Goal: Task Accomplishment & Management: Manage account settings

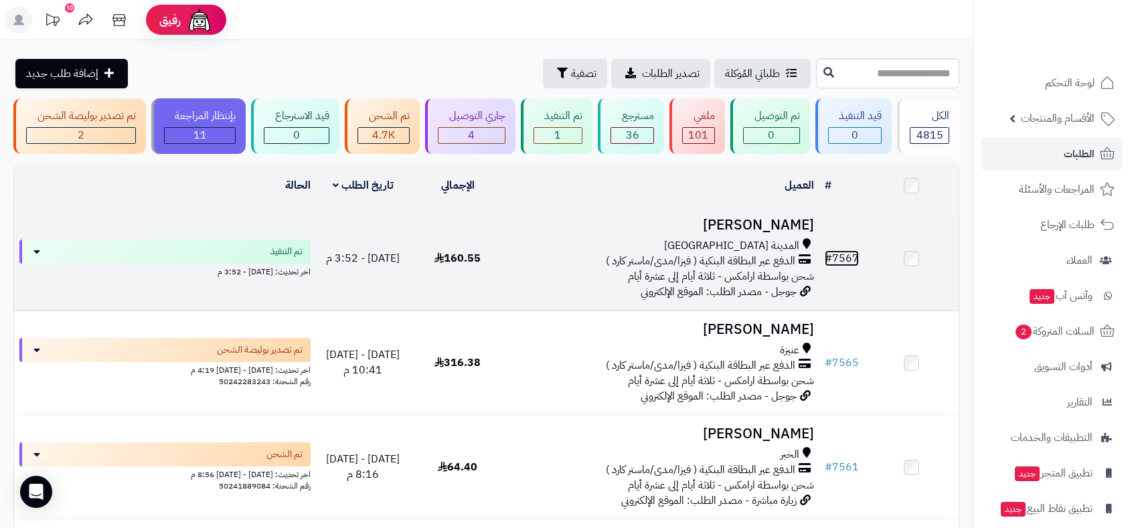
click at [846, 258] on link "# 7567" at bounding box center [842, 258] width 34 height 16
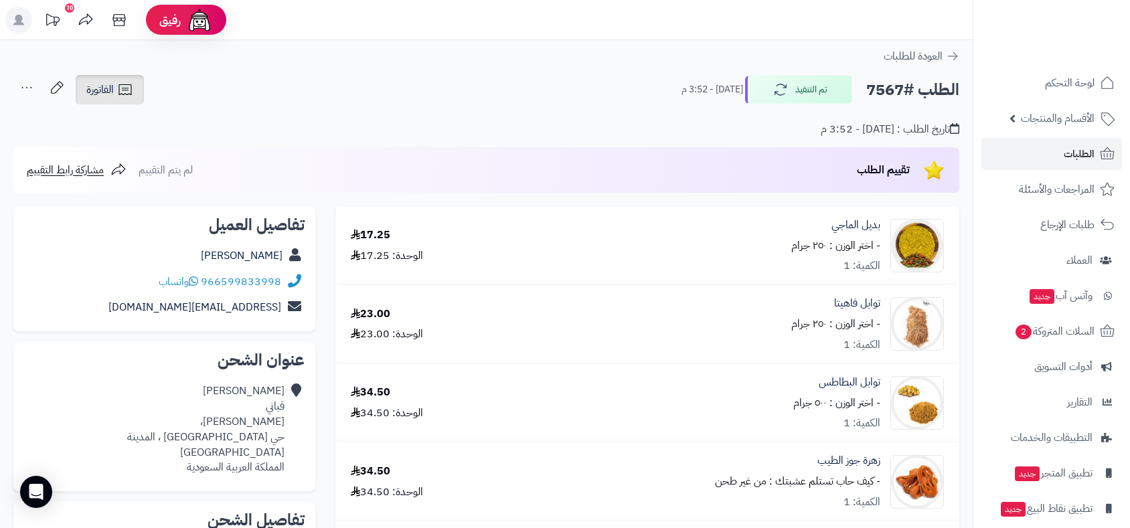
click at [89, 88] on span "الفاتورة" at bounding box center [99, 90] width 27 height 16
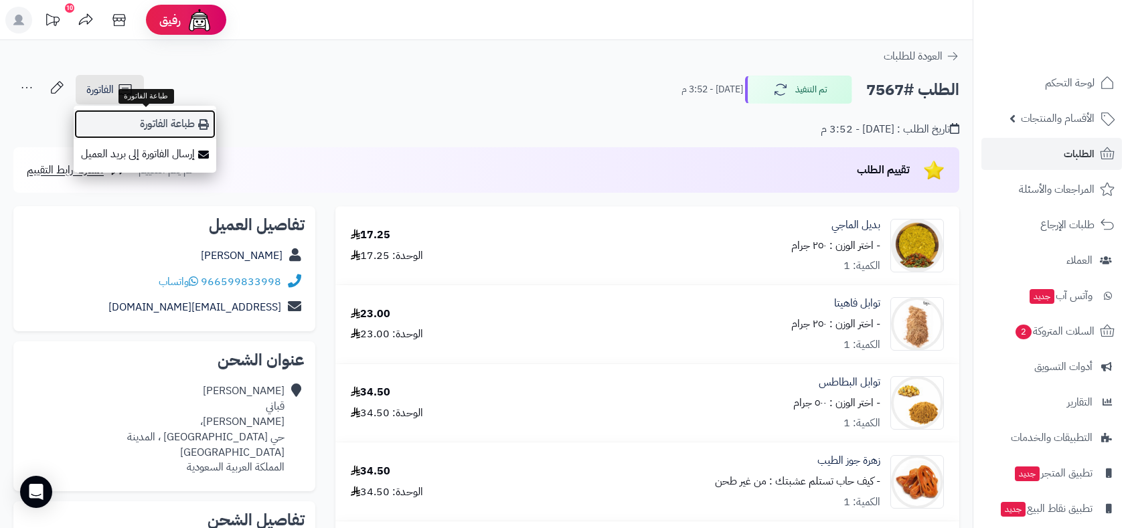
click at [137, 124] on link "طباعة الفاتورة" at bounding box center [145, 124] width 143 height 30
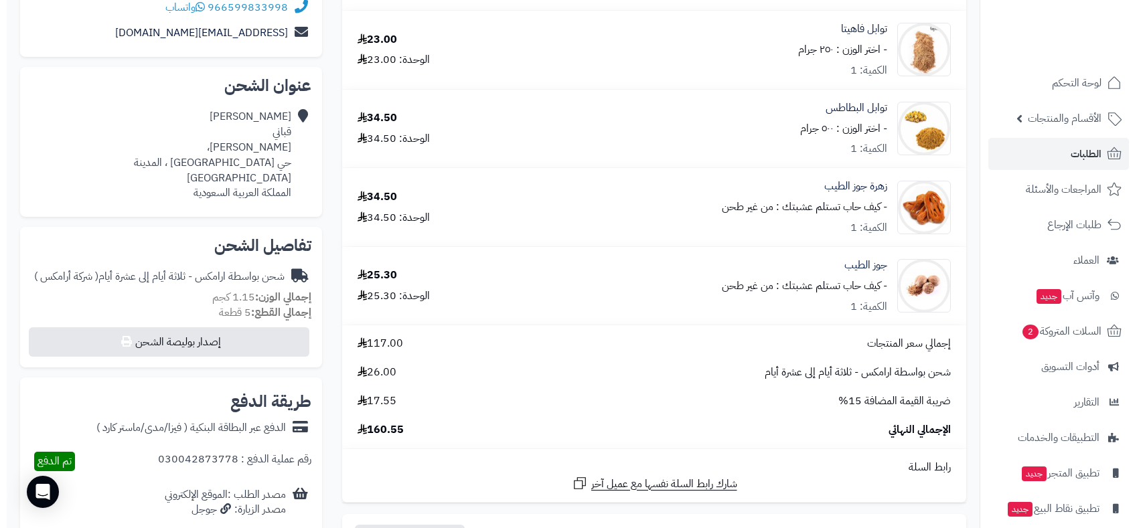
scroll to position [297, 0]
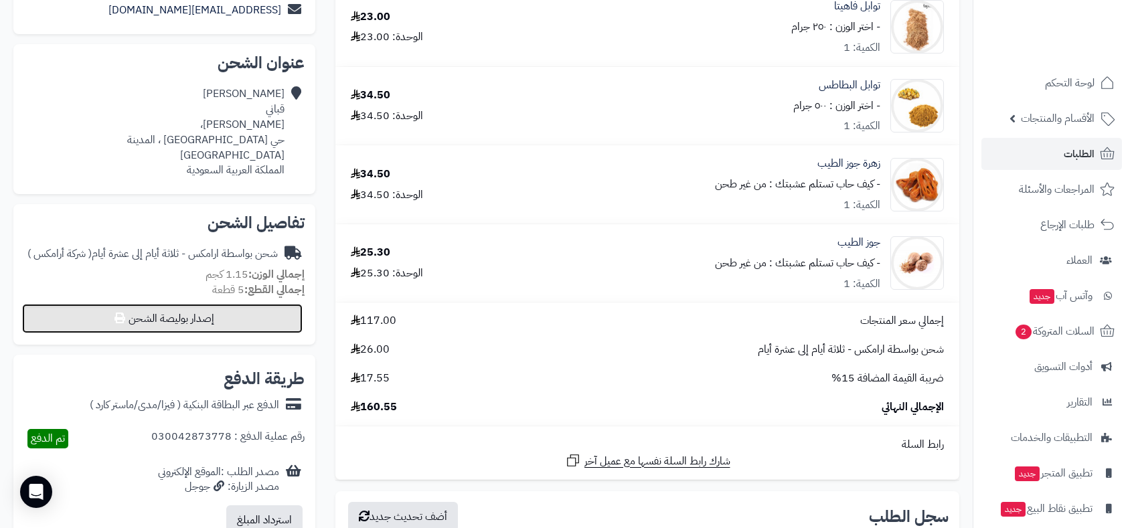
click at [238, 306] on button "إصدار بوليصة الشحن" at bounding box center [162, 318] width 280 height 29
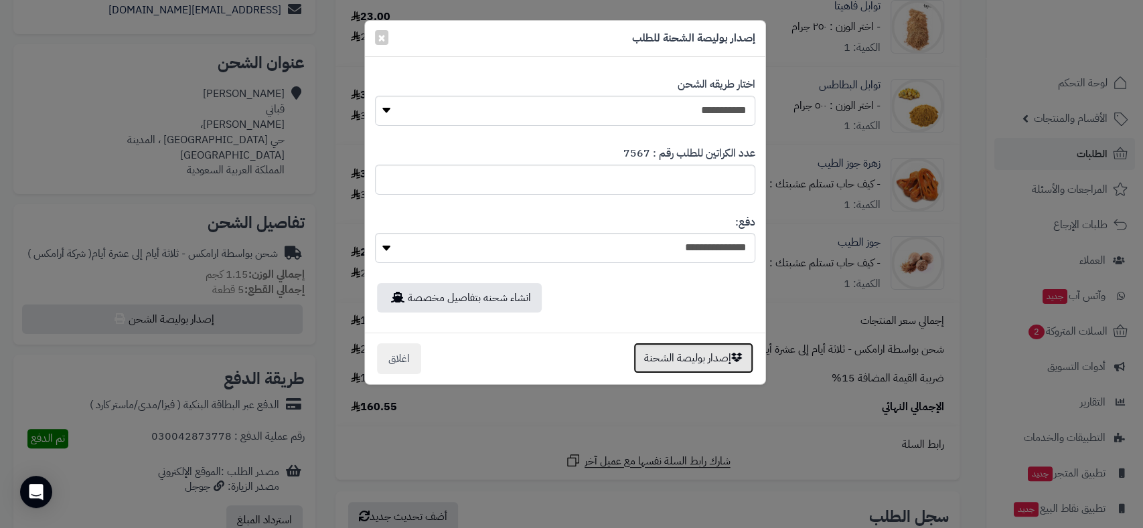
click at [703, 359] on button "إصدار بوليصة الشحنة" at bounding box center [693, 358] width 120 height 31
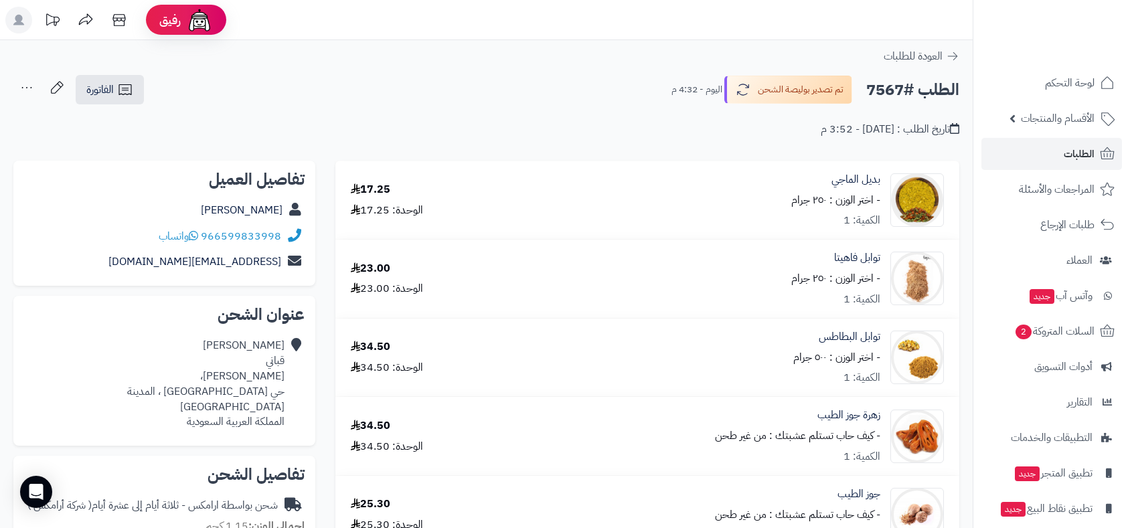
scroll to position [252, 0]
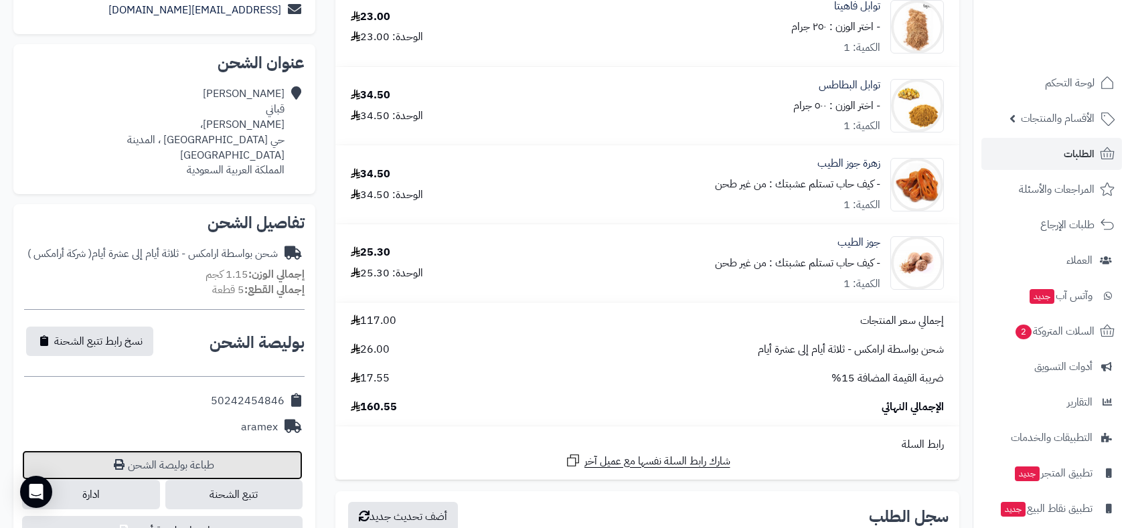
click at [211, 450] on link "طباعة بوليصة الشحن" at bounding box center [162, 464] width 280 height 29
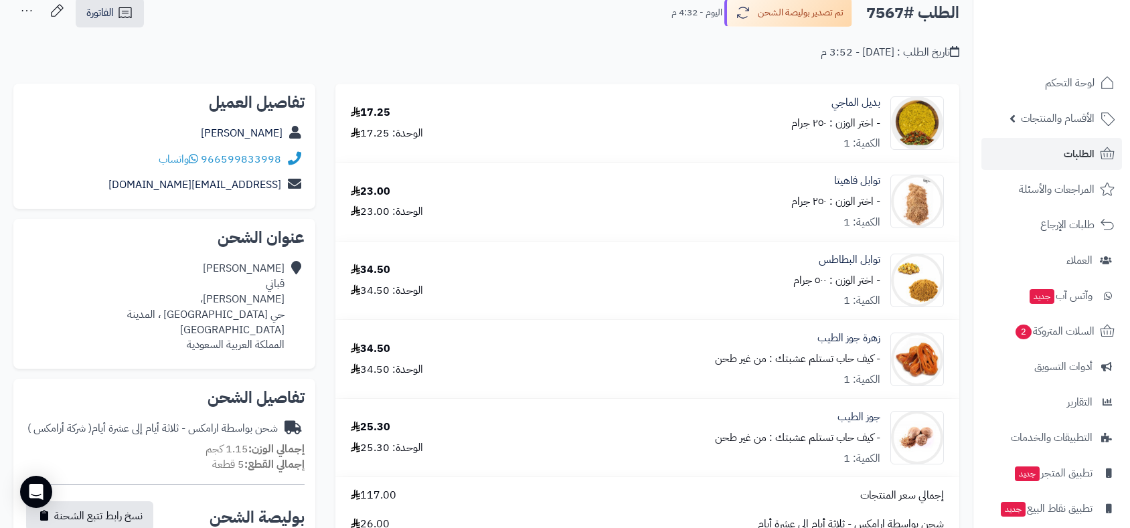
scroll to position [102, 0]
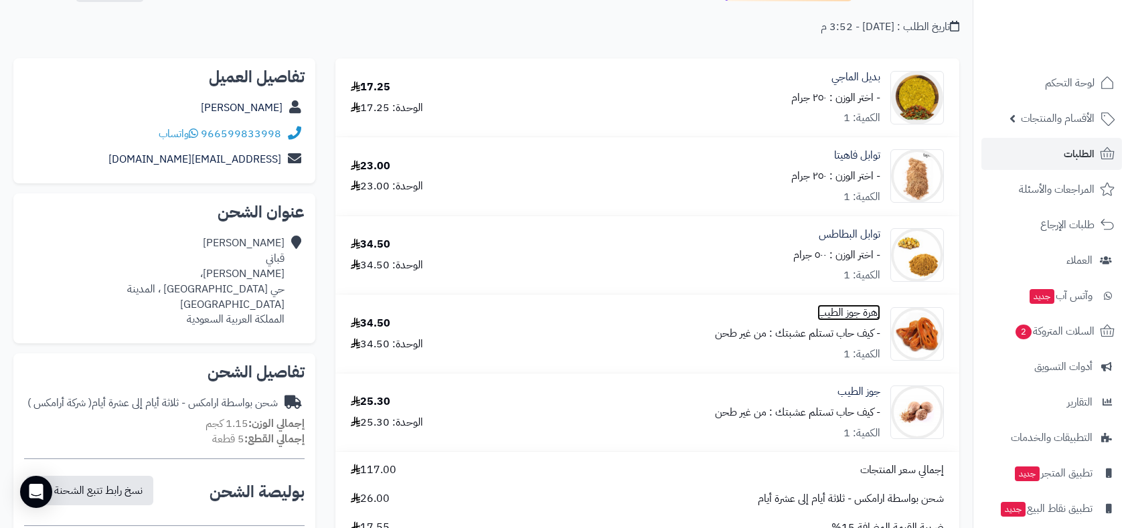
click at [846, 312] on link "زهرة جوز الطيب" at bounding box center [848, 312] width 63 height 15
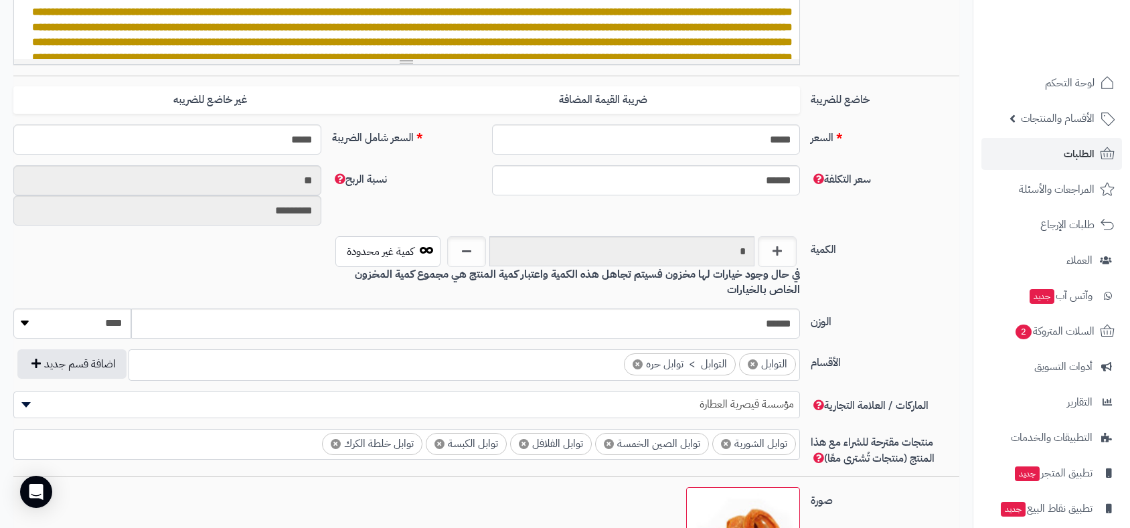
scroll to position [554, 0]
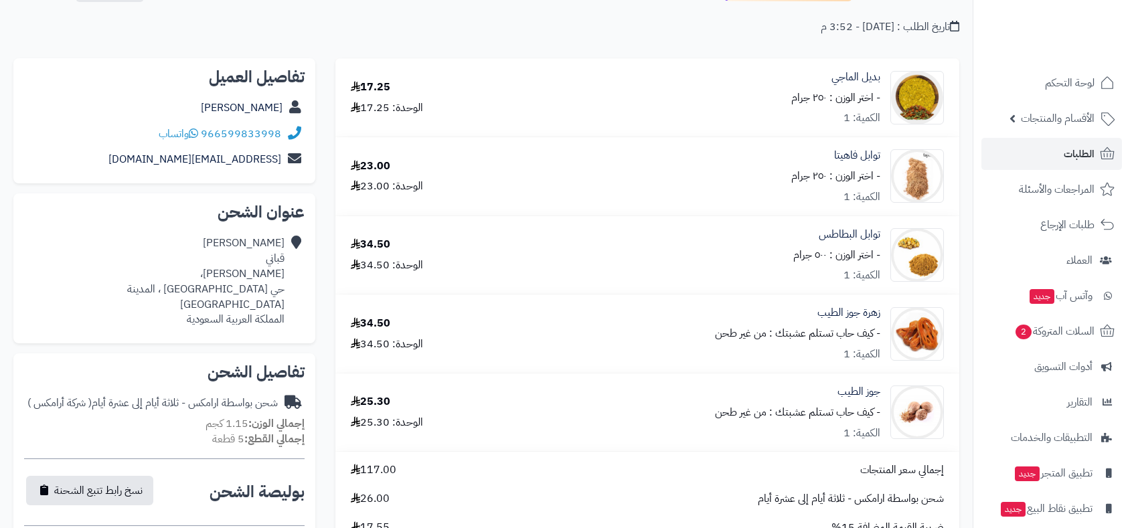
scroll to position [102, 0]
click at [865, 395] on link "جوز الطيب" at bounding box center [858, 391] width 43 height 15
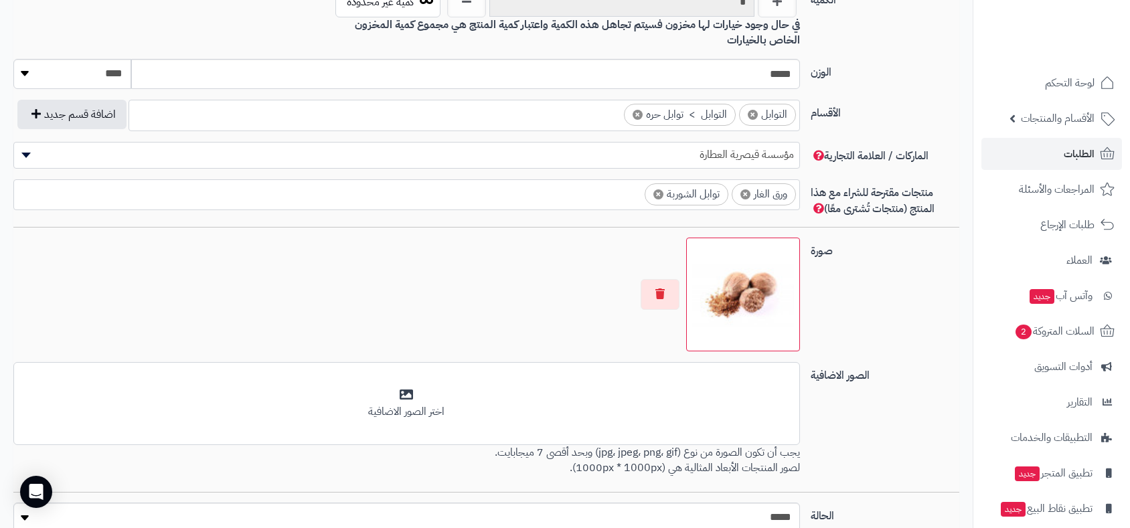
scroll to position [777, 0]
